Goal: Information Seeking & Learning: Learn about a topic

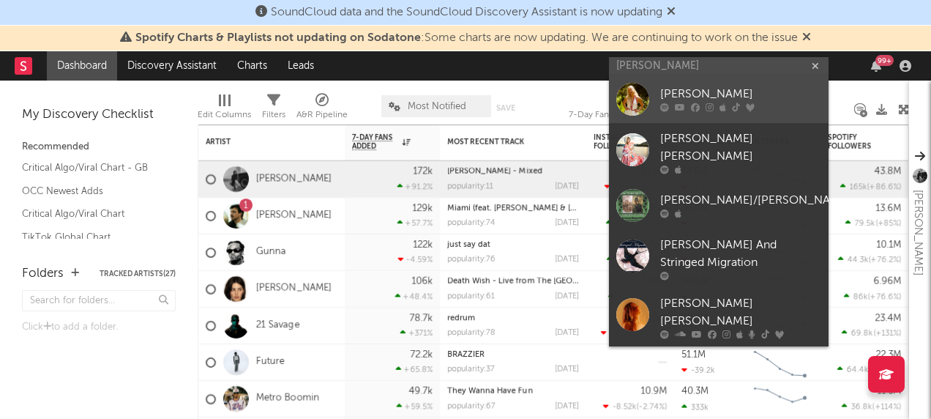
type input "[PERSON_NAME]"
click at [635, 98] on div at bounding box center [632, 99] width 33 height 33
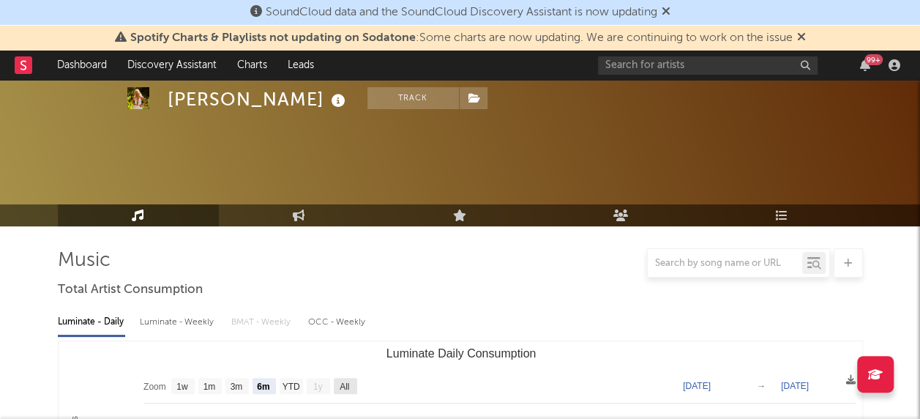
scroll to position [148, 0]
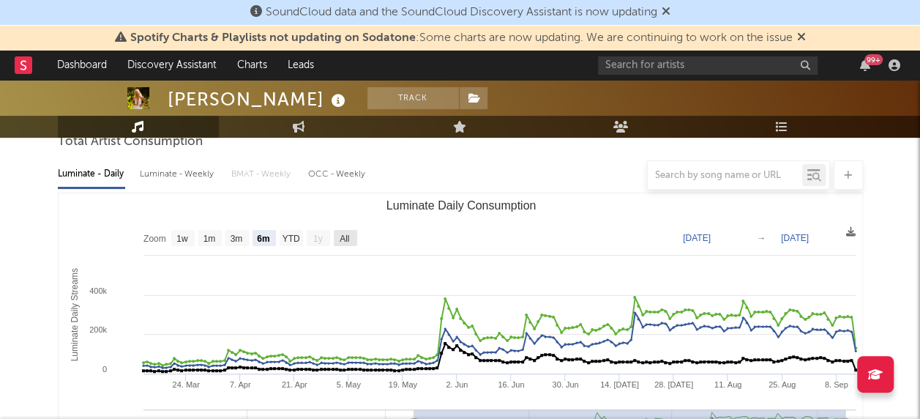
click at [344, 236] on text "All" at bounding box center [345, 238] width 10 height 10
select select "All"
type input "[DATE]"
